Goal: Find specific page/section: Find specific page/section

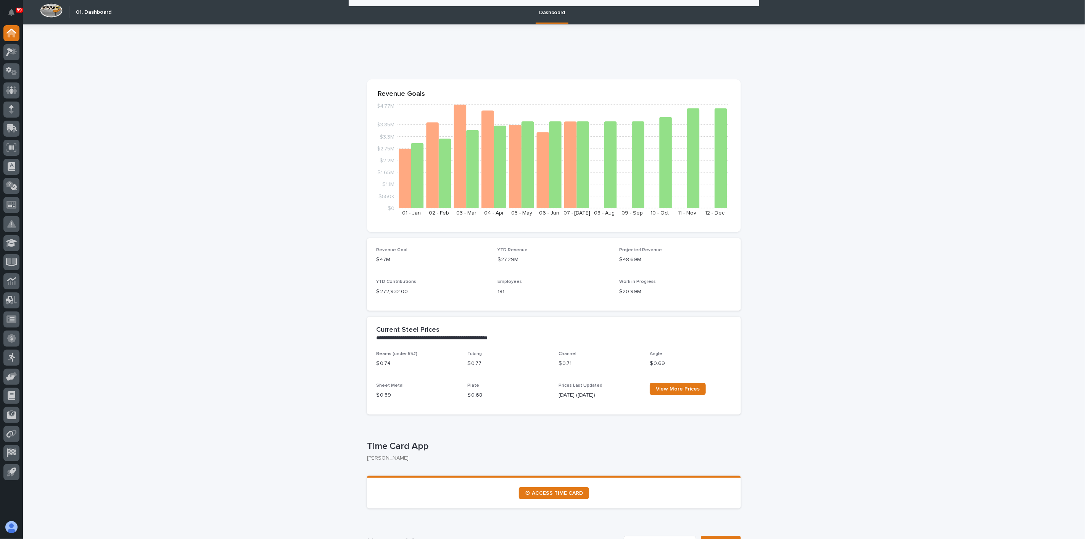
scroll to position [593, 0]
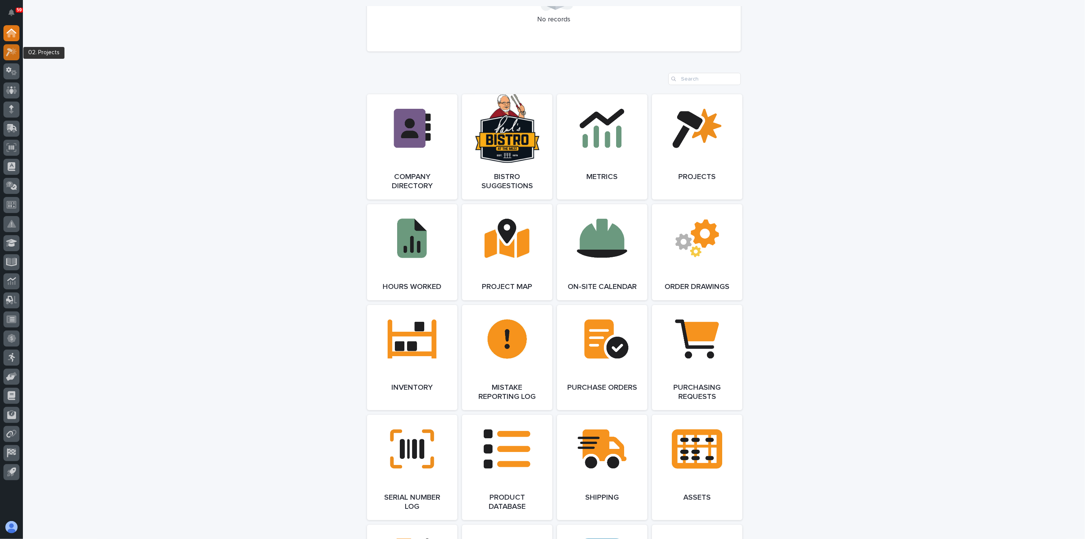
click at [15, 57] on div at bounding box center [11, 52] width 16 height 16
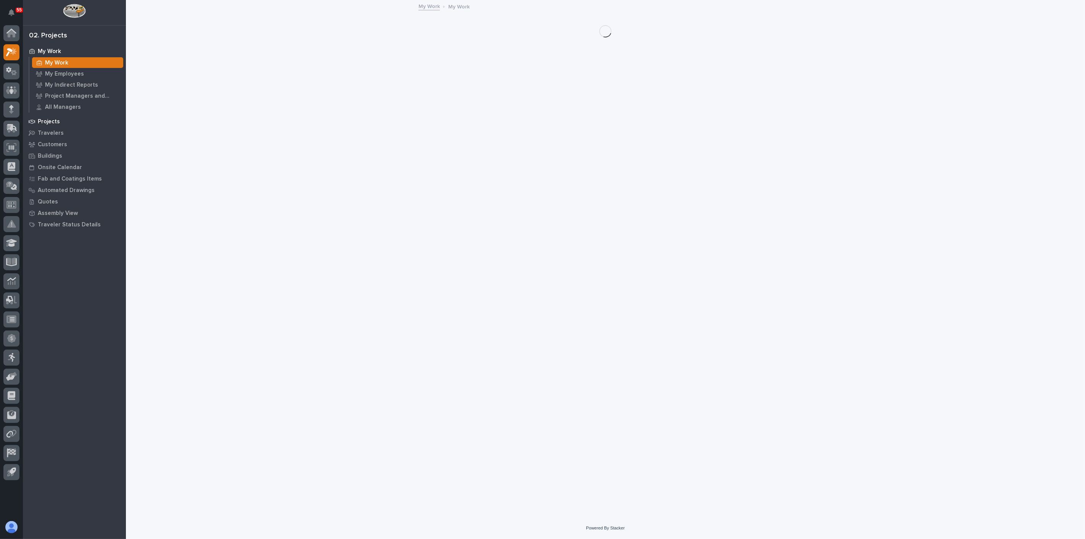
click at [48, 121] on p "Projects" at bounding box center [49, 121] width 22 height 7
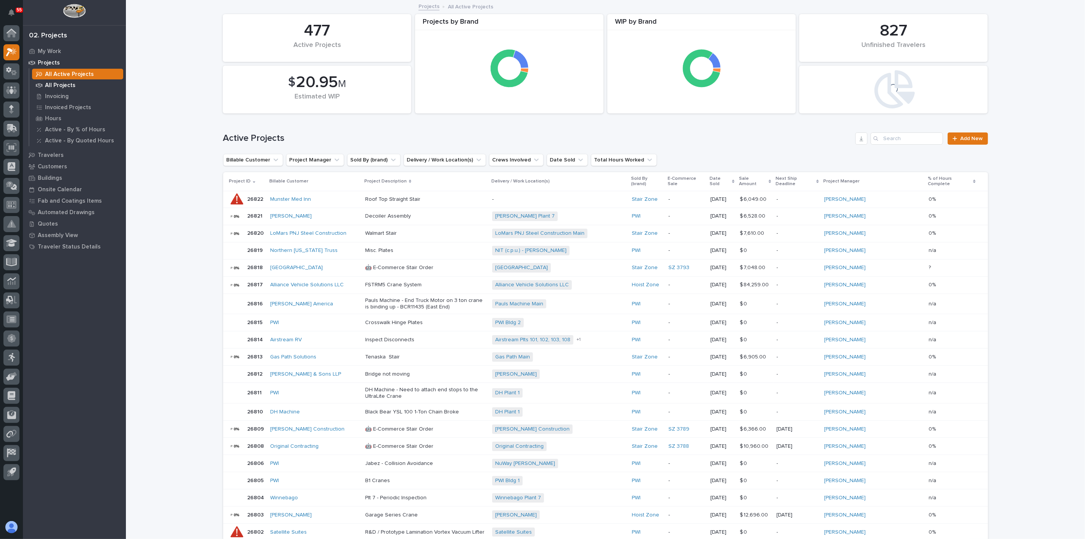
click at [64, 86] on p "All Projects" at bounding box center [60, 85] width 31 height 7
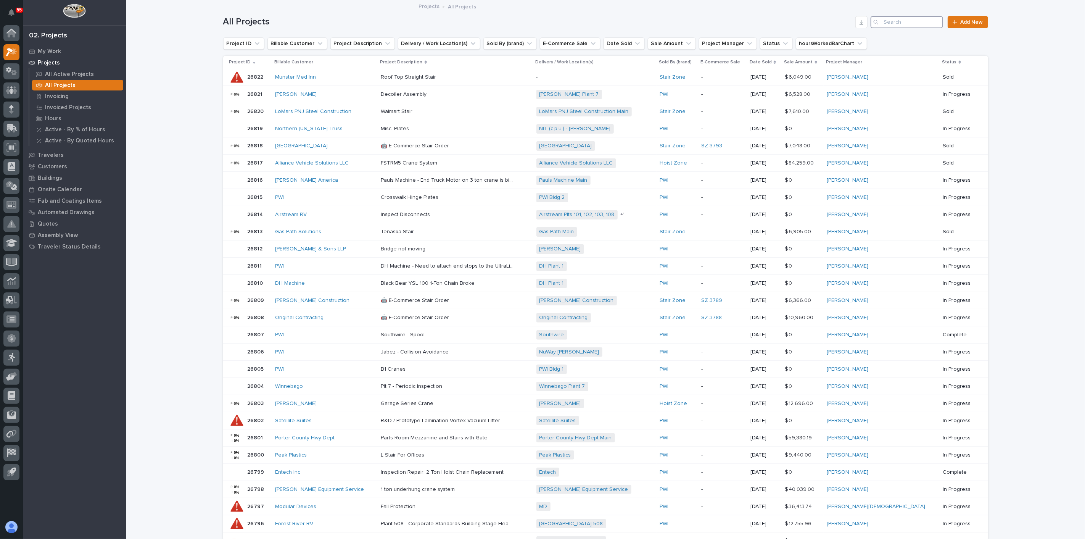
click at [901, 19] on input "Search" at bounding box center [906, 22] width 72 height 12
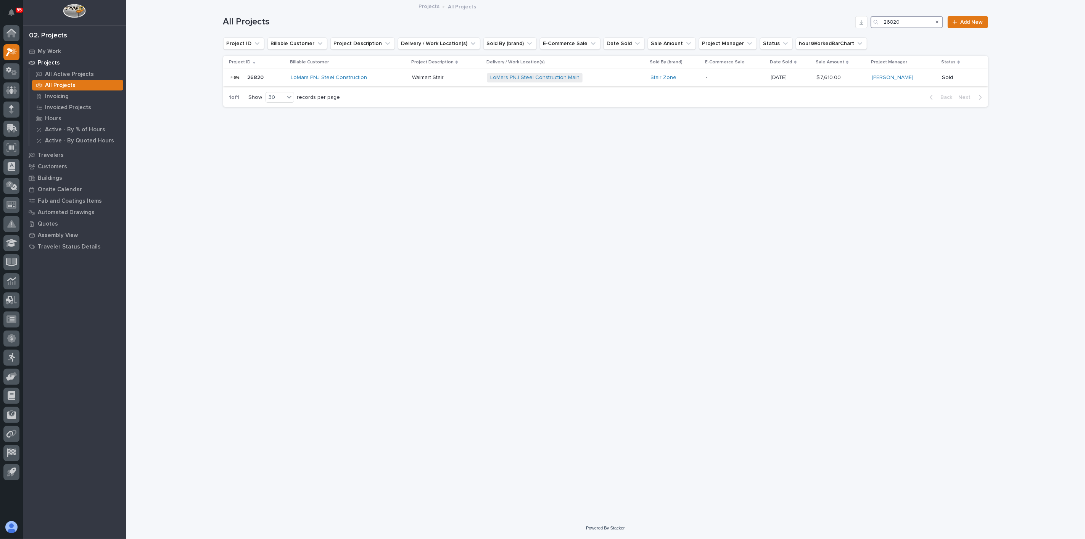
type input "26820"
click at [476, 77] on p at bounding box center [446, 77] width 69 height 6
click at [391, 79] on div "LoMars PNJ Steel Construction" at bounding box center [348, 77] width 115 height 6
